Goal: Book appointment/travel/reservation

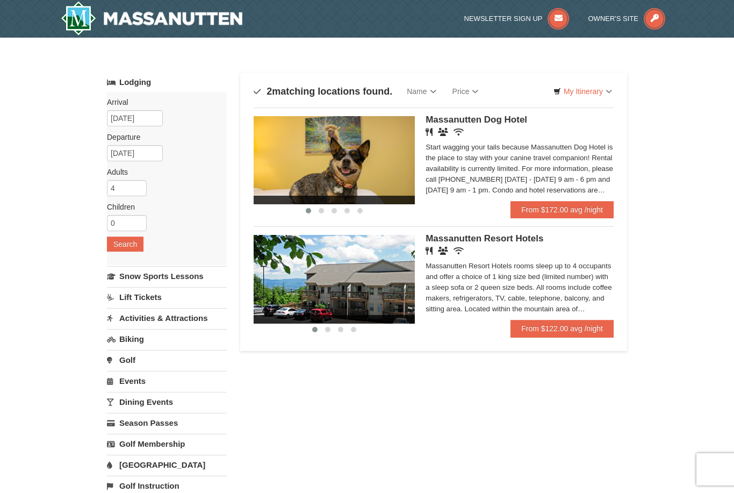
click at [570, 332] on link "From $122.00 avg /night" at bounding box center [562, 328] width 103 height 17
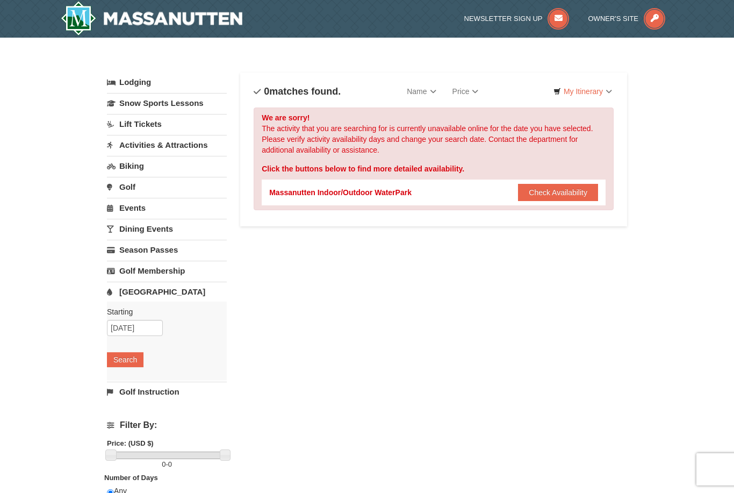
click at [565, 198] on button "Check Availability" at bounding box center [558, 192] width 80 height 17
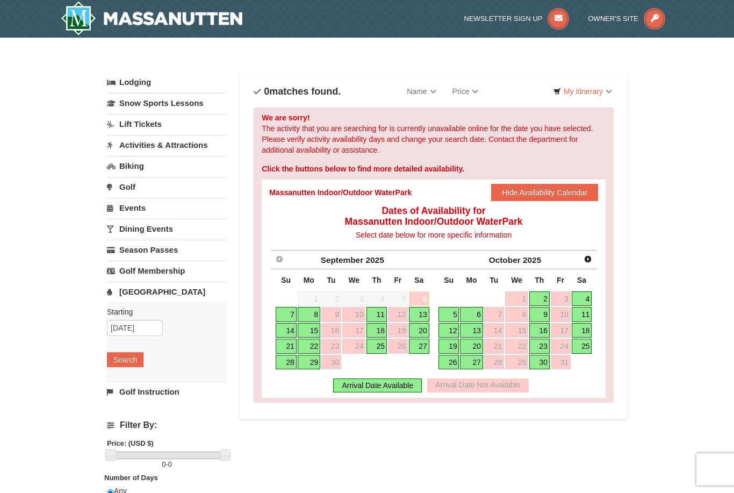
click at [378, 310] on link "11" at bounding box center [377, 314] width 20 height 15
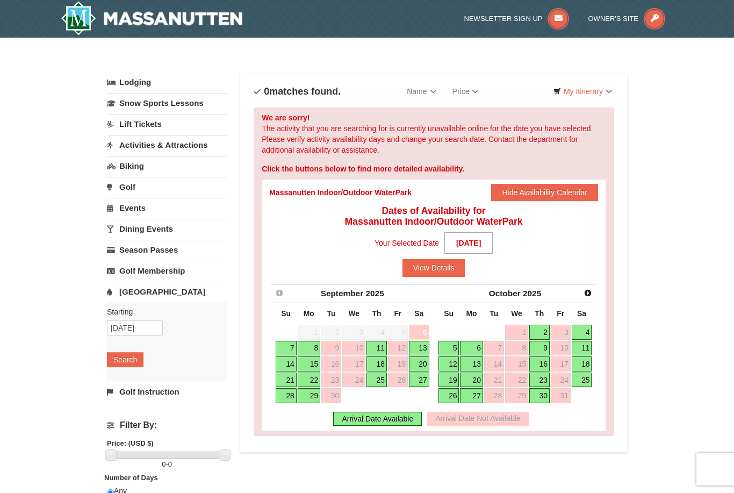
click at [440, 268] on button "View Details" at bounding box center [434, 267] width 63 height 17
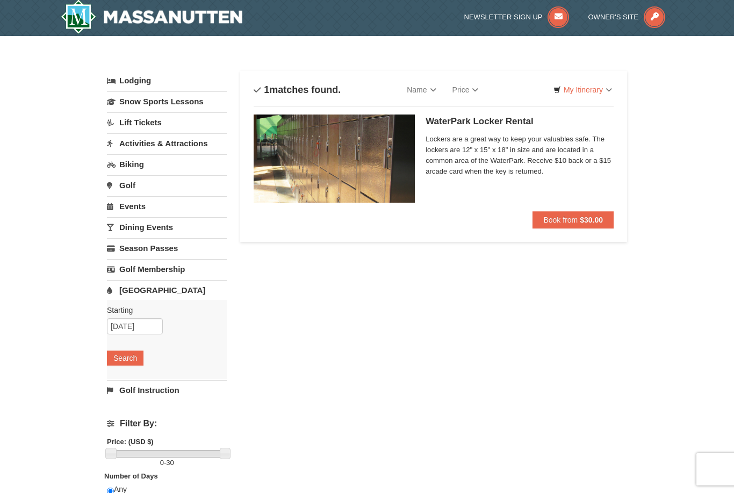
scroll to position [2, 0]
